Goal: Task Accomplishment & Management: Use online tool/utility

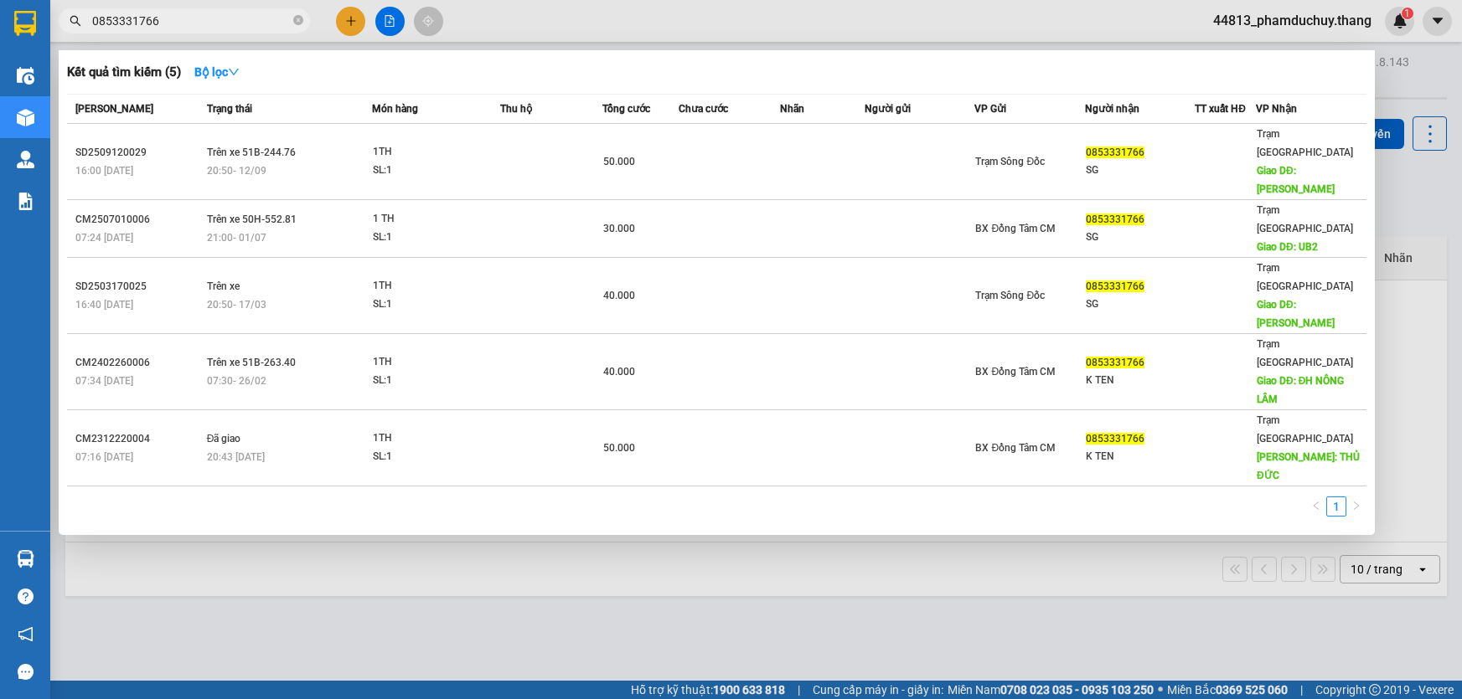
click at [302, 22] on icon "close-circle" at bounding box center [298, 20] width 10 height 10
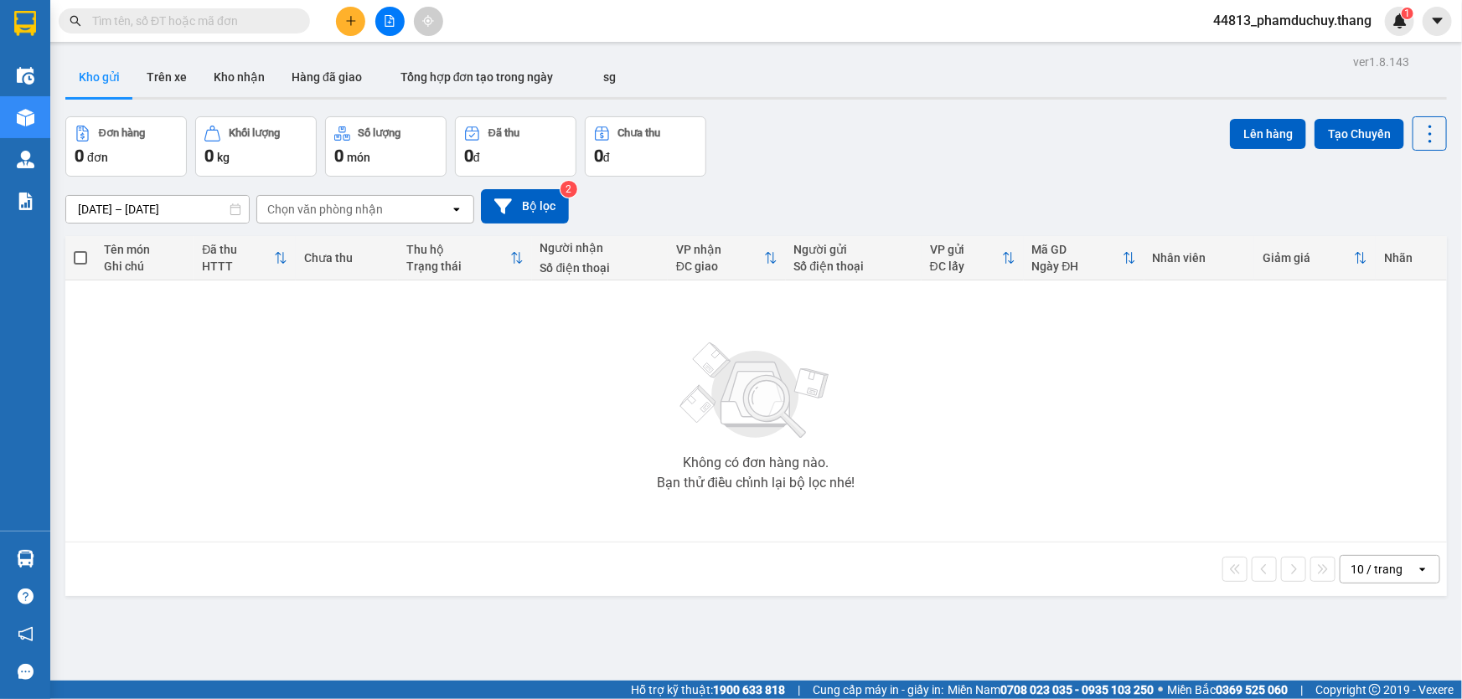
click at [292, 22] on span at bounding box center [184, 20] width 251 height 25
click at [291, 22] on span at bounding box center [184, 20] width 251 height 25
click at [246, 26] on input "text" at bounding box center [191, 21] width 198 height 18
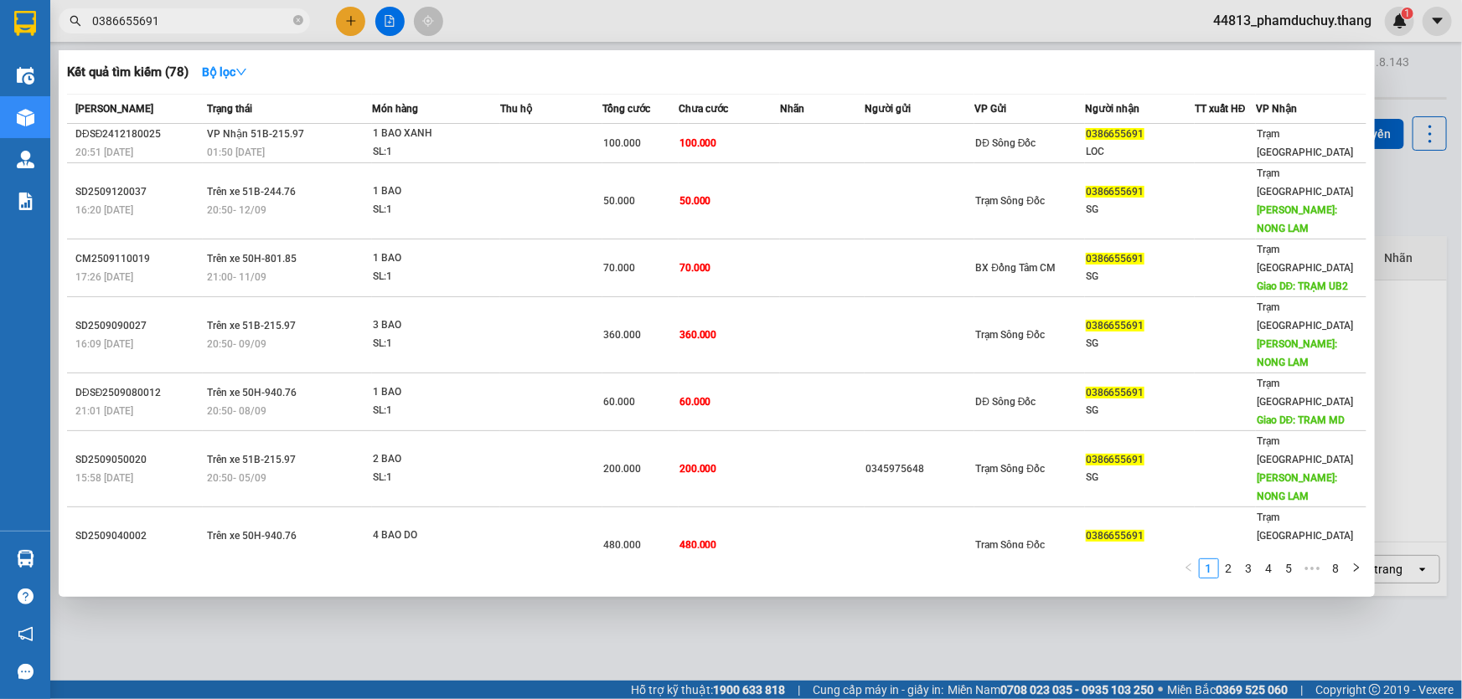
drag, startPoint x: 159, startPoint y: 18, endPoint x: 75, endPoint y: 19, distance: 84.6
click at [75, 19] on div "0386655691" at bounding box center [163, 20] width 327 height 25
type input "0386655691"
click at [302, 19] on icon "close-circle" at bounding box center [298, 20] width 10 height 10
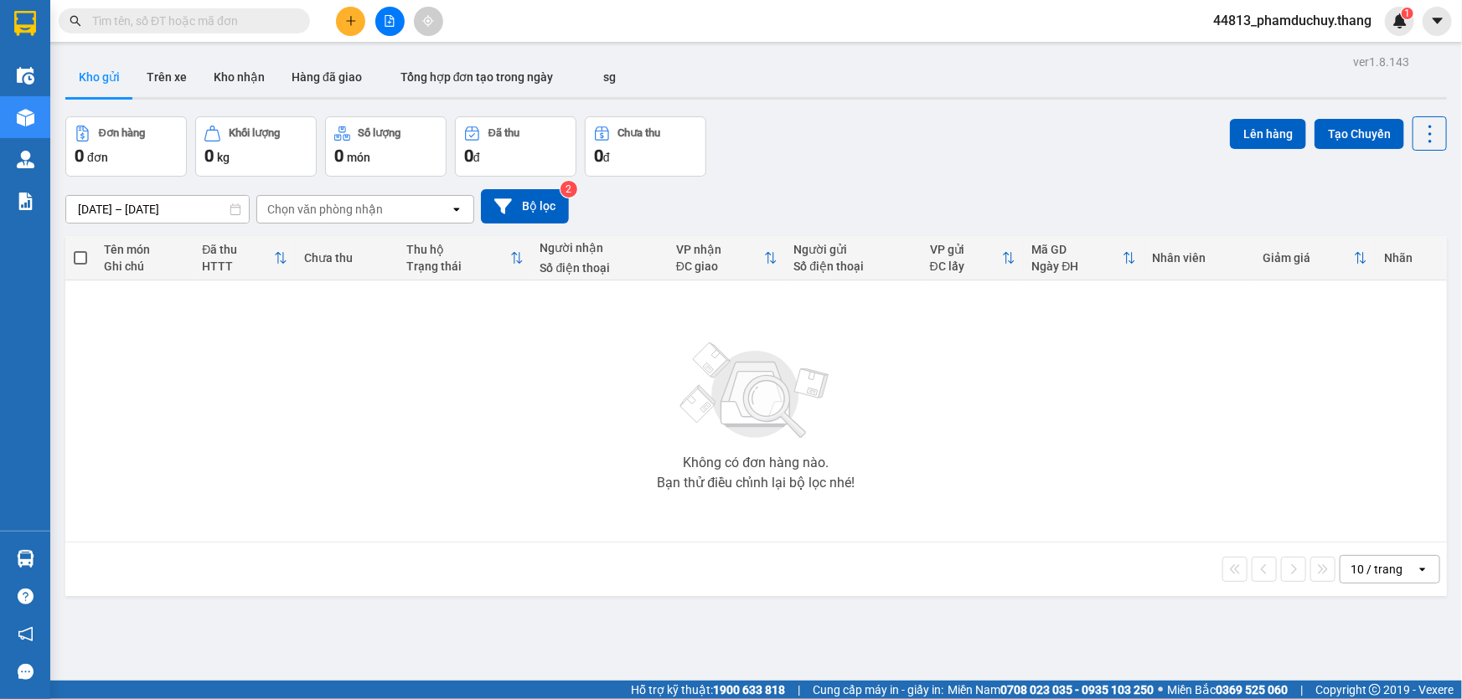
click at [345, 17] on icon "plus" at bounding box center [351, 21] width 12 height 12
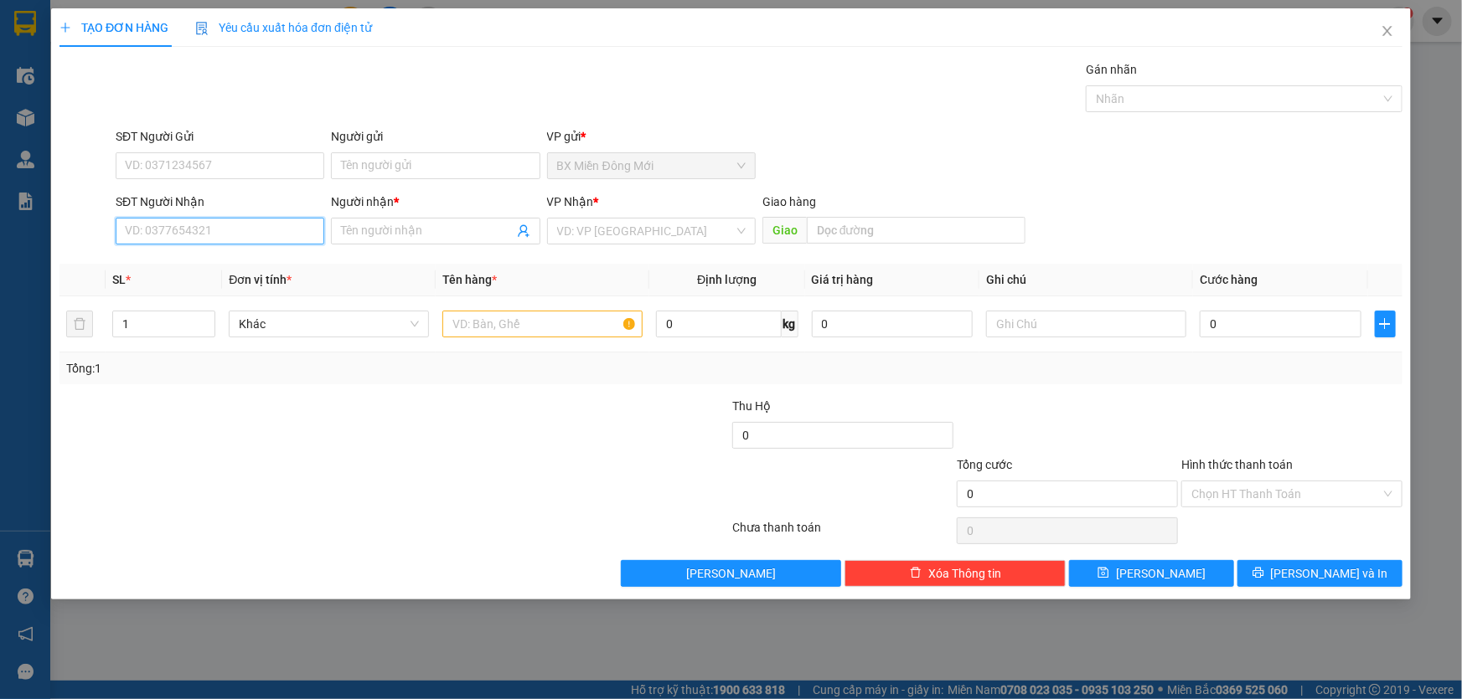
click at [272, 221] on input "SĐT Người Nhận" at bounding box center [220, 231] width 209 height 27
click at [486, 329] on input "text" at bounding box center [542, 324] width 200 height 27
type input "1 THÙNG MÓT"
click at [258, 232] on input "SĐT Người Nhận" at bounding box center [220, 231] width 209 height 27
type input "0908072466"
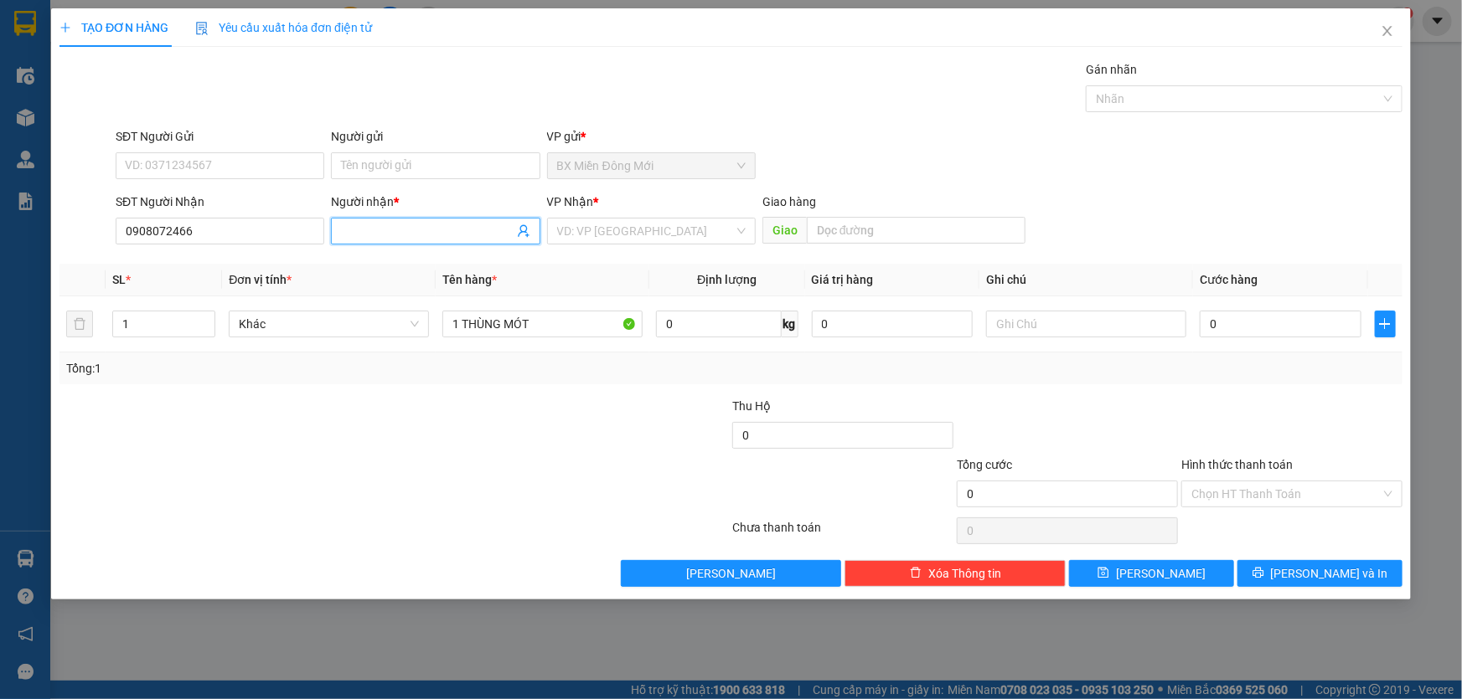
click at [357, 232] on input "Người nhận *" at bounding box center [427, 231] width 172 height 18
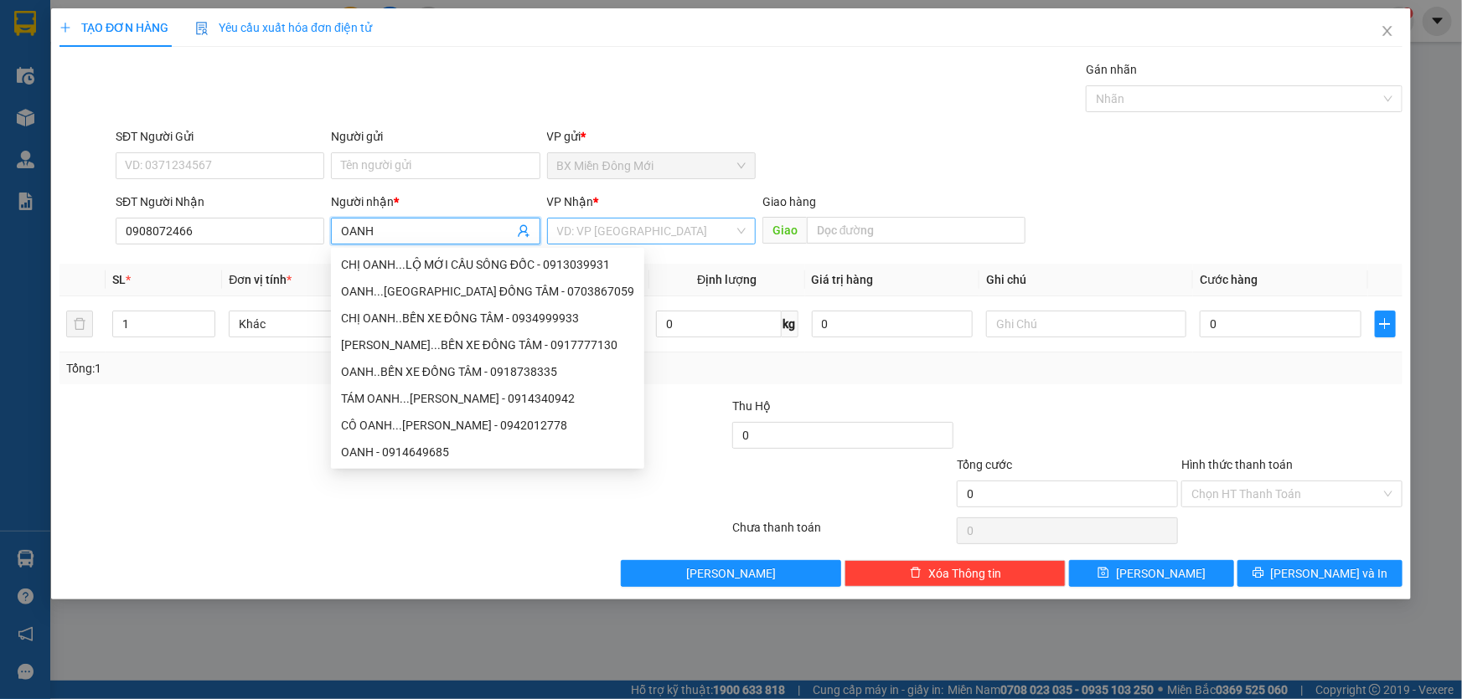
type input "OANH"
click at [593, 230] on input "search" at bounding box center [645, 231] width 177 height 25
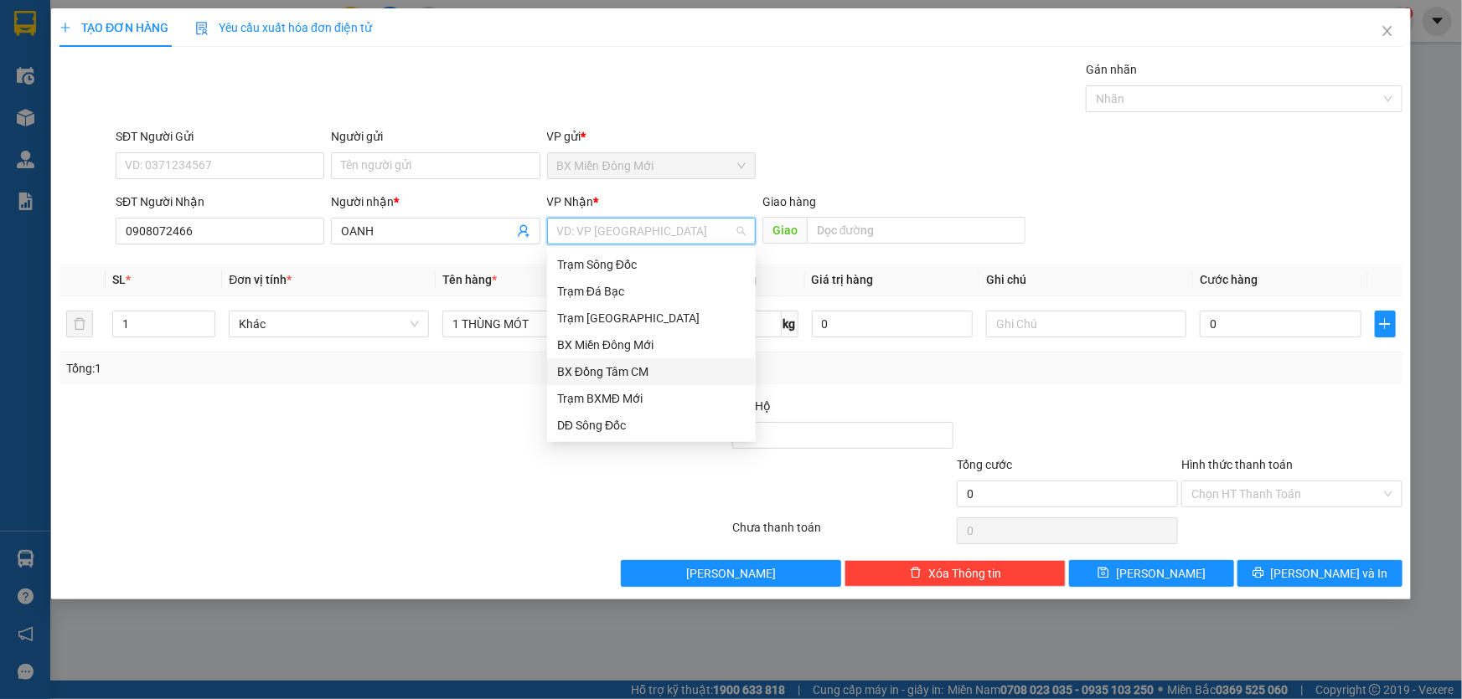
click at [625, 371] on div "BX Đồng Tâm CM" at bounding box center [651, 372] width 188 height 18
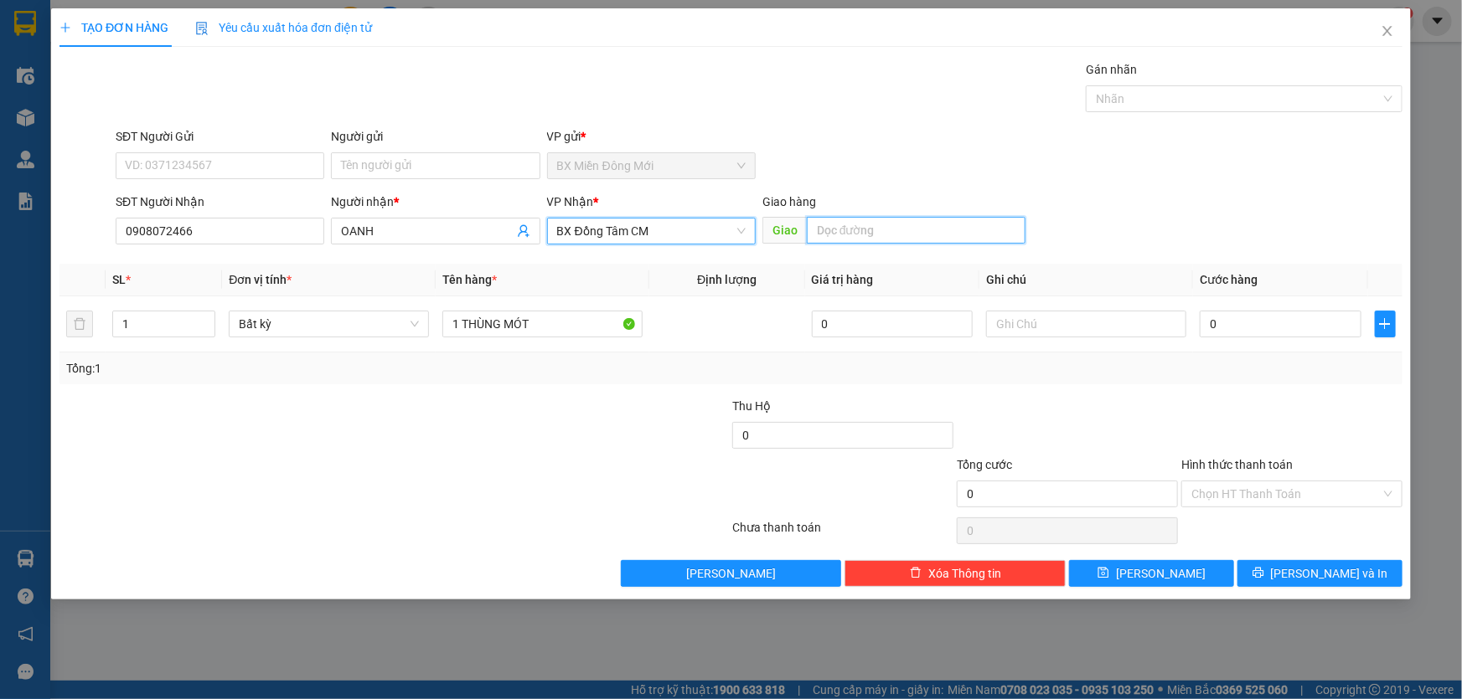
click at [846, 226] on input "text" at bounding box center [916, 230] width 219 height 27
type input "CẦN THƠ ( GỌI TRƯỚC 30P )"
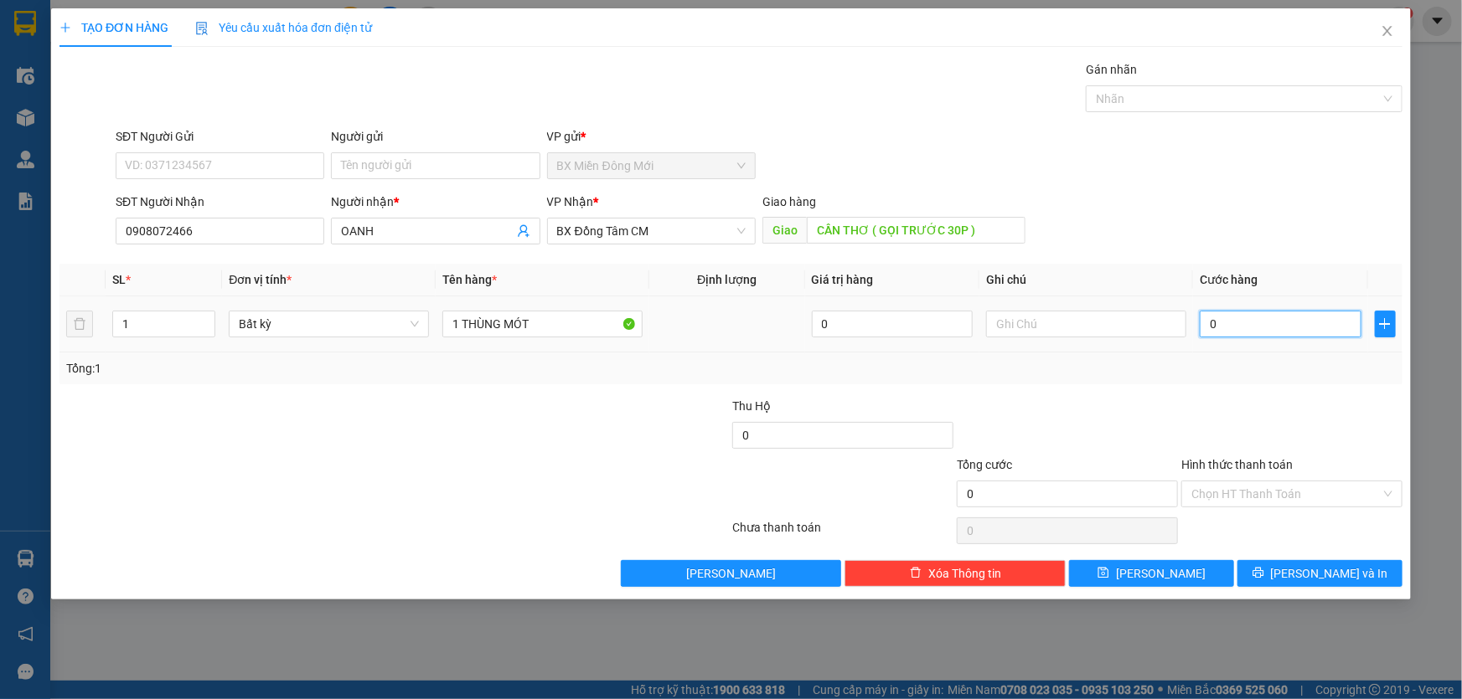
click at [1256, 321] on input "0" at bounding box center [1280, 324] width 162 height 27
type input "5"
type input "50"
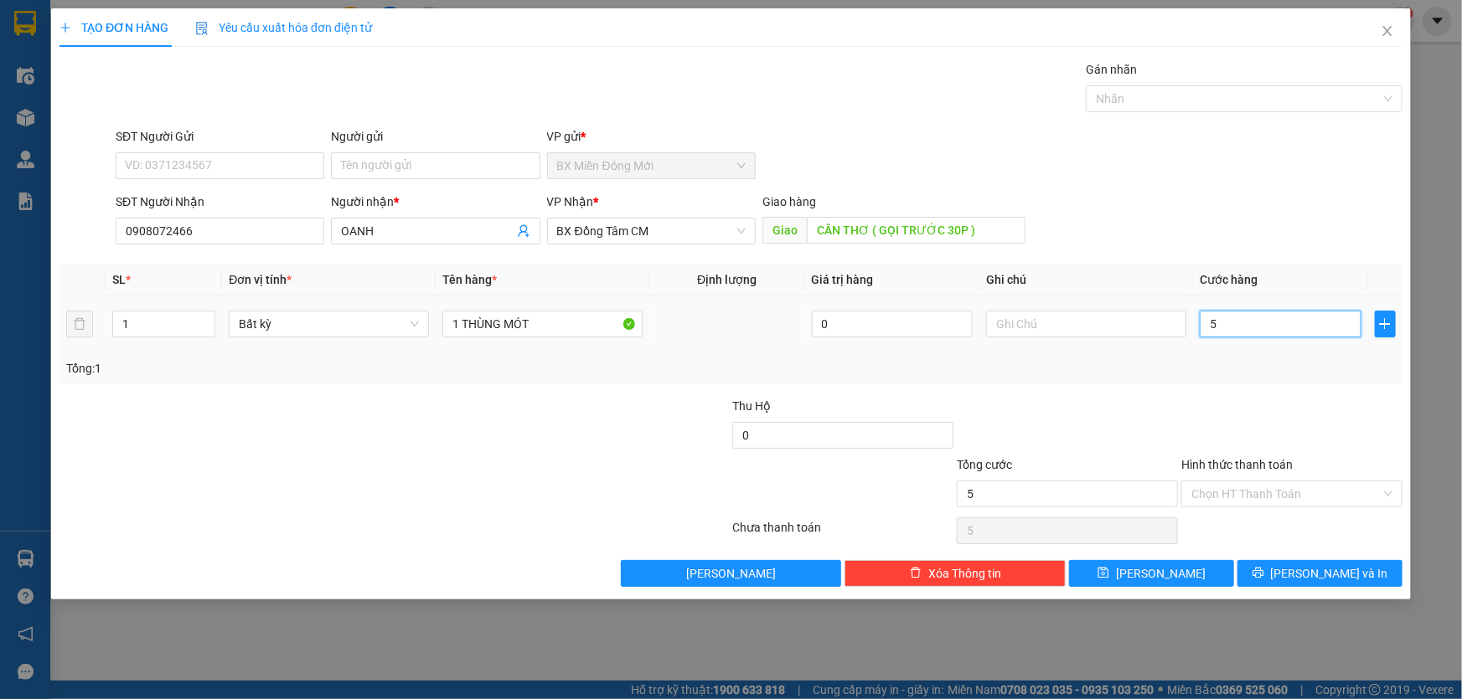
type input "50"
type input "50.000"
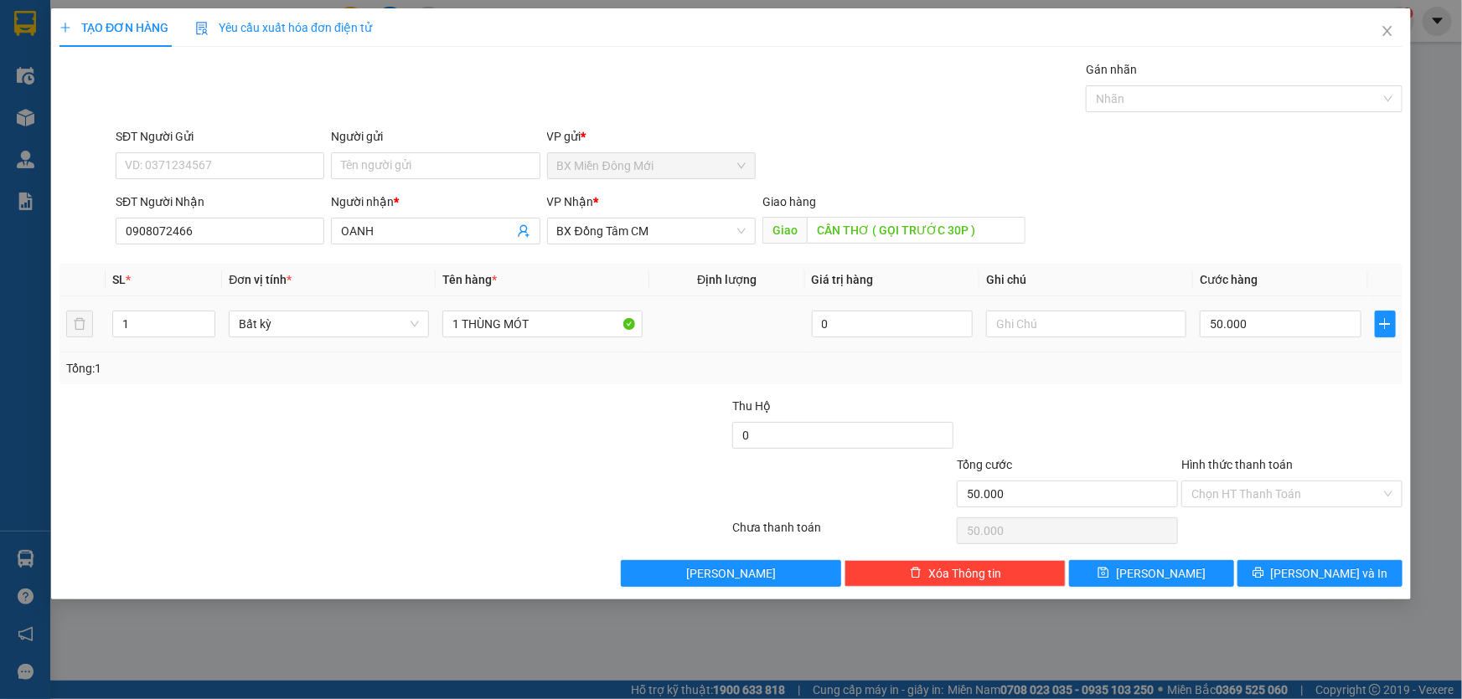
click at [1239, 372] on div "Tổng: 1" at bounding box center [730, 368] width 1329 height 18
click at [1278, 568] on button "[PERSON_NAME] và In" at bounding box center [1319, 573] width 165 height 27
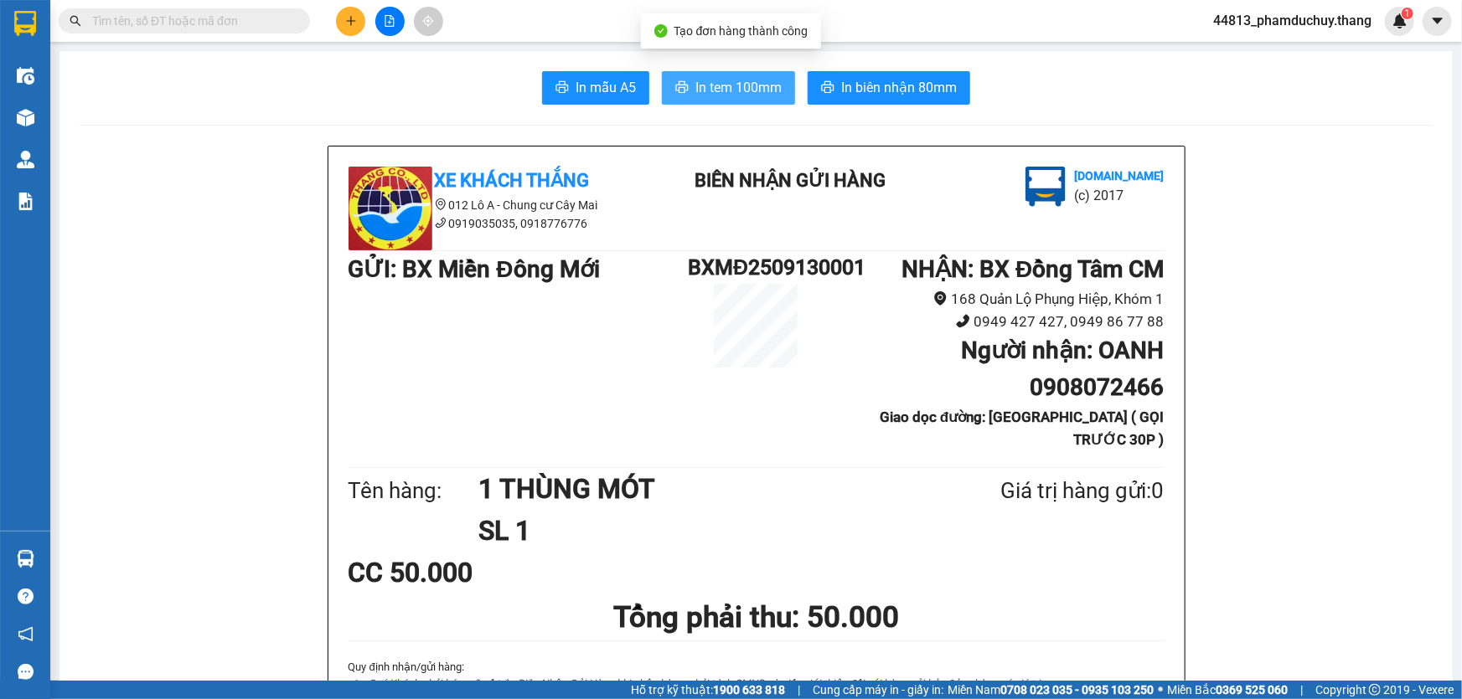
click at [719, 87] on span "In tem 100mm" at bounding box center [738, 87] width 86 height 21
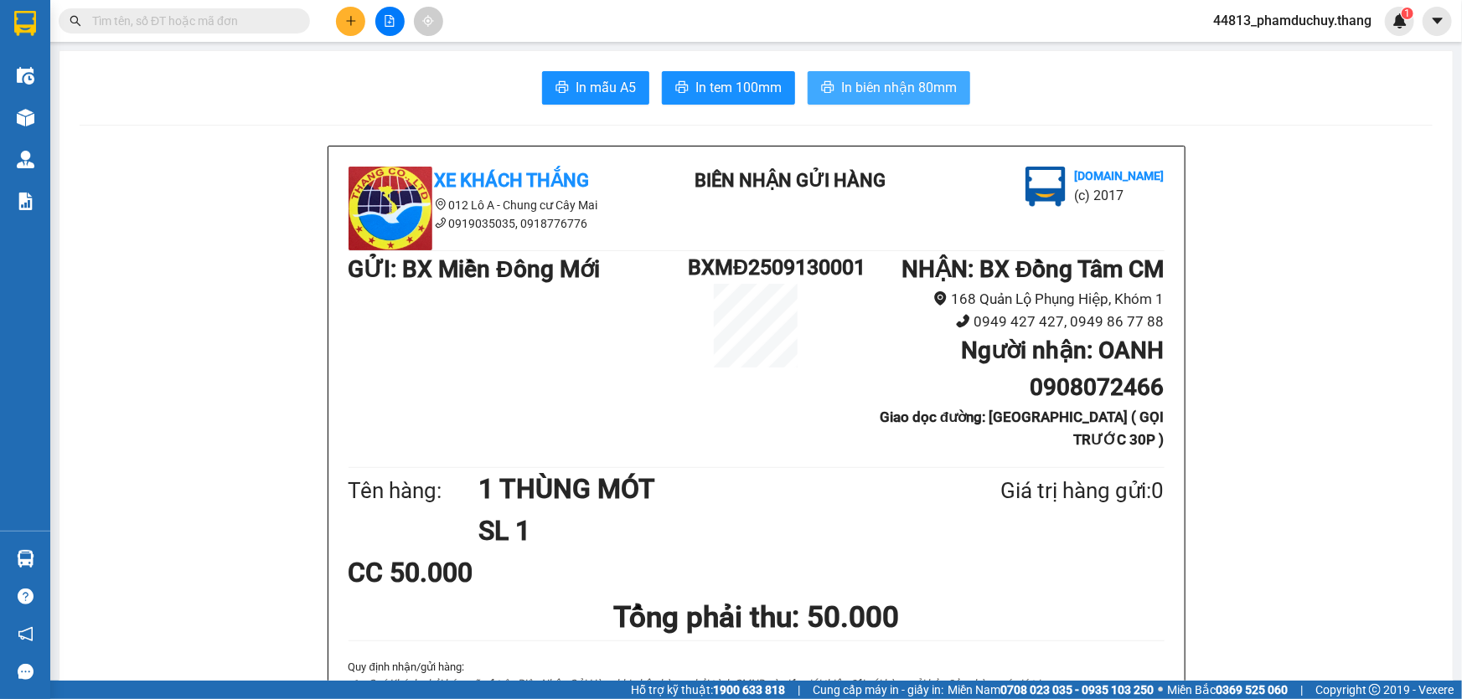
click at [953, 76] on button "In biên nhận 80mm" at bounding box center [888, 88] width 162 height 34
